Goal: Task Accomplishment & Management: Manage account settings

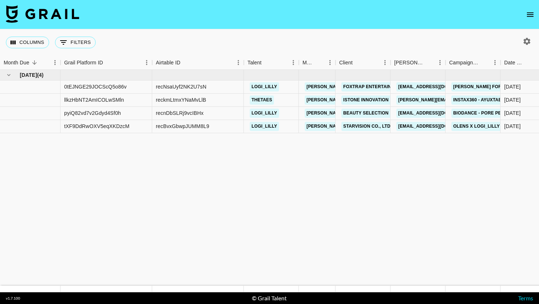
click at [525, 13] on icon "open drawer" at bounding box center [529, 14] width 9 height 9
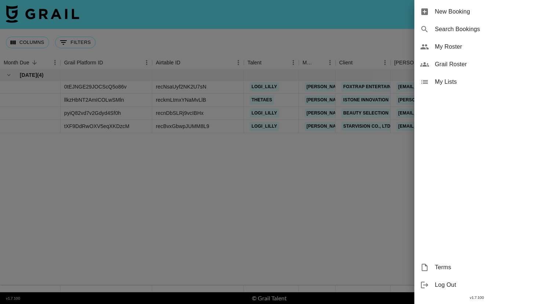
click at [447, 46] on span "My Roster" at bounding box center [484, 46] width 98 height 9
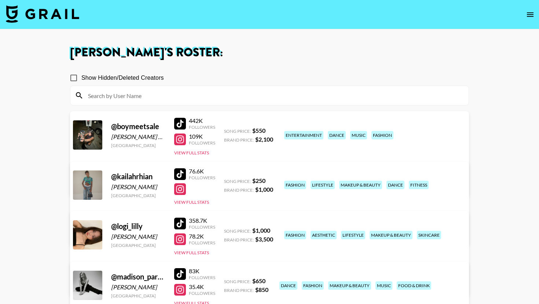
scroll to position [10, 0]
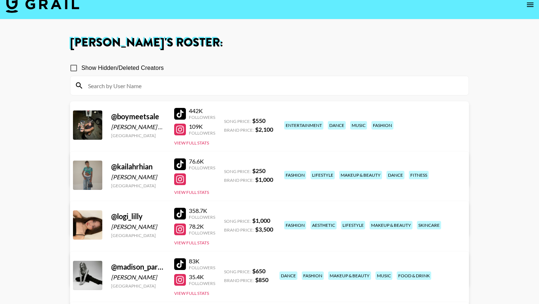
click at [272, 171] on link "View/Edit Details" at bounding box center [177, 174] width 189 height 7
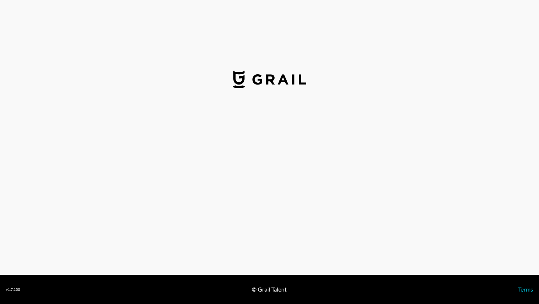
select select "USD"
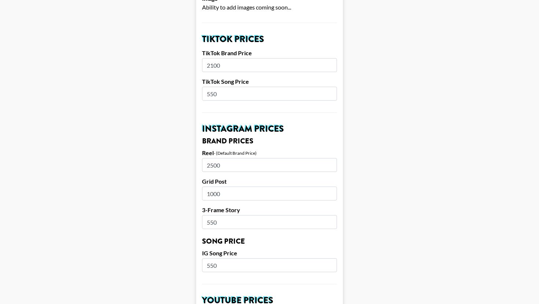
scroll to position [244, 0]
